Goal: Information Seeking & Learning: Learn about a topic

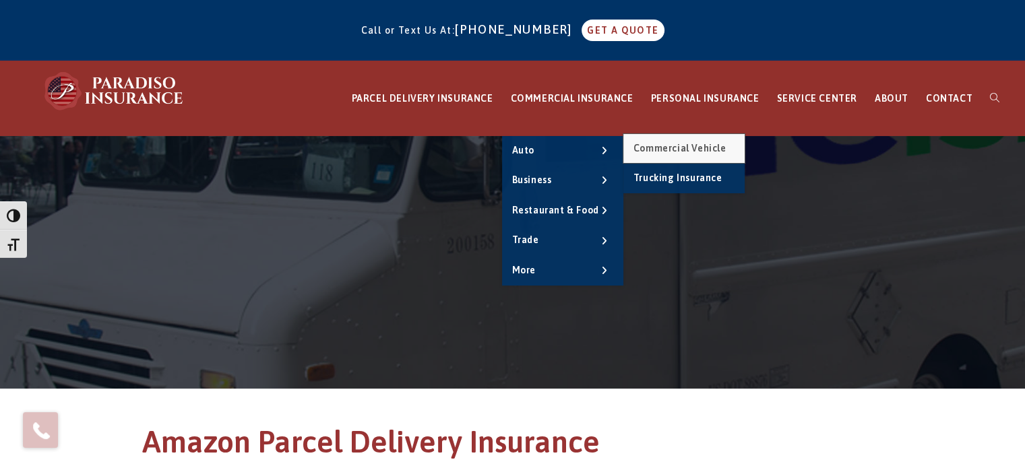
click at [682, 148] on span "Commercial Vehicle" at bounding box center [679, 148] width 93 height 11
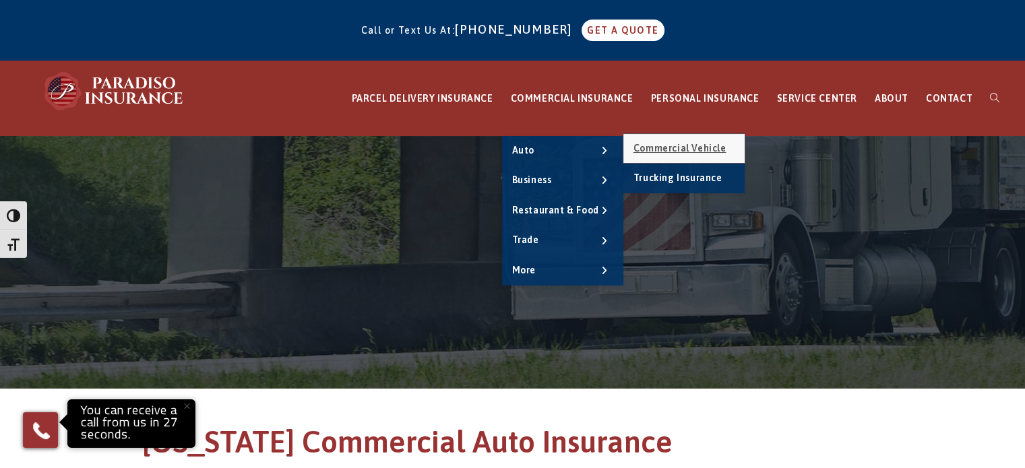
click at [699, 146] on span "Commercial Vehicle" at bounding box center [679, 148] width 93 height 11
